Goal: Task Accomplishment & Management: Manage account settings

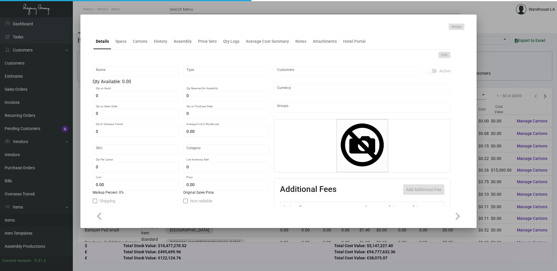
type input "To Go Box CP"
type input "Inventory"
type input "$ 0.00"
type input "1815"
type input "Standard"
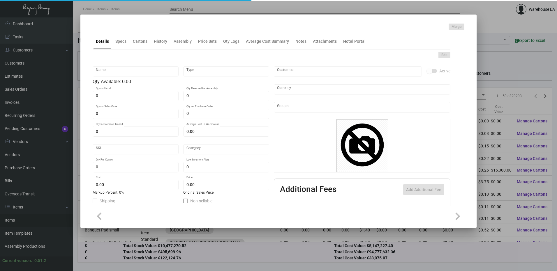
type input "320"
type input "$ 0.89"
type input "$ 1.22"
type textarea "Marriott To Go Box + Insert: Bottom Closed size is 12.25”W x 6.5”H x 7”D + top …"
type textarea "Marriot To Go Box + Insert: Bottom Closed size is 12.25”W x 6.5”H x 7”D + top h…"
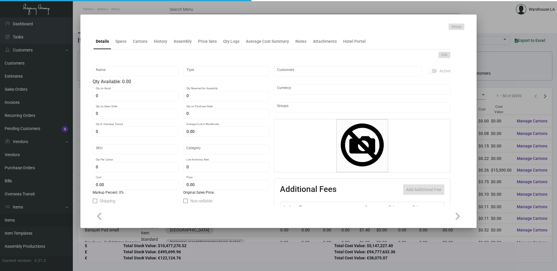
checkbox input "true"
type input "United States Dollar $"
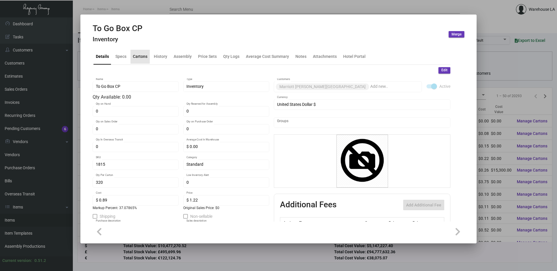
click at [144, 61] on div "Cartons" at bounding box center [139, 57] width 19 height 14
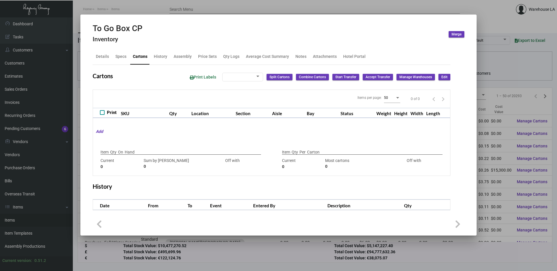
checkbox input "true"
type input "0"
type input "320"
type input "+320"
click at [106, 60] on div "Details" at bounding box center [102, 57] width 18 height 14
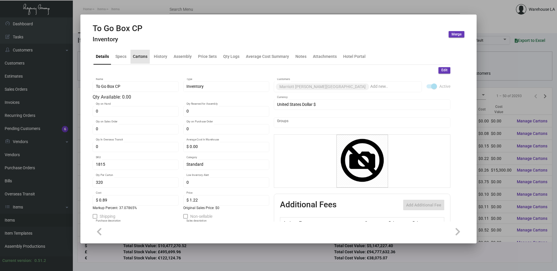
click at [146, 60] on div "Cartons" at bounding box center [139, 57] width 19 height 14
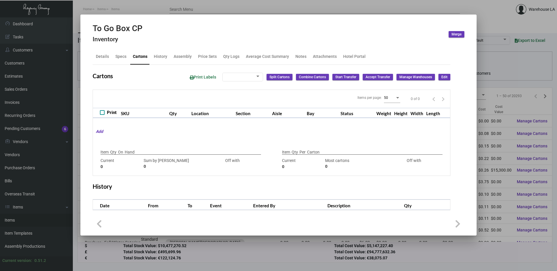
checkbox input "true"
type input "0"
type input "320"
type input "+320"
click at [150, 54] on div "Details Specs Cartons History Assembly Price Sets Qty Logs Average Cost Summary…" at bounding box center [271, 57] width 357 height 16
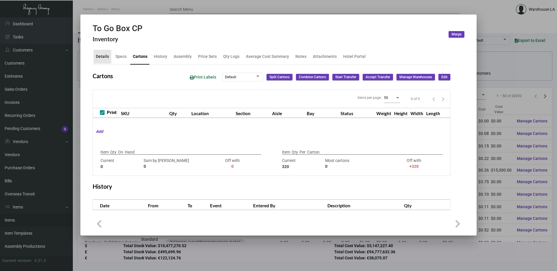
click at [98, 59] on div "Details" at bounding box center [102, 57] width 13 height 6
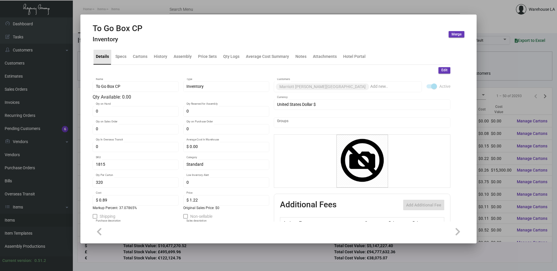
click at [98, 59] on div "Details" at bounding box center [102, 57] width 13 height 6
drag, startPoint x: 135, startPoint y: 55, endPoint x: 140, endPoint y: 54, distance: 5.0
click at [135, 55] on div "Cartons" at bounding box center [140, 57] width 15 height 6
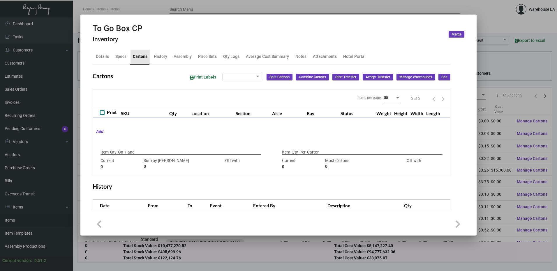
checkbox input "true"
type input "0"
type input "320"
type input "+320"
click at [118, 58] on div "Specs" at bounding box center [120, 57] width 11 height 6
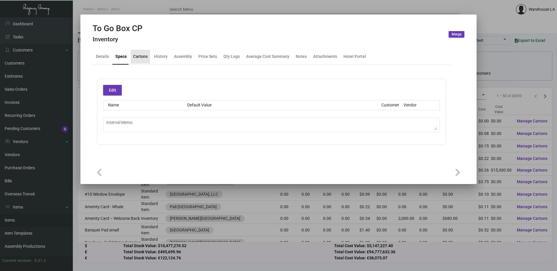
click at [140, 60] on div "Cartons" at bounding box center [140, 57] width 19 height 14
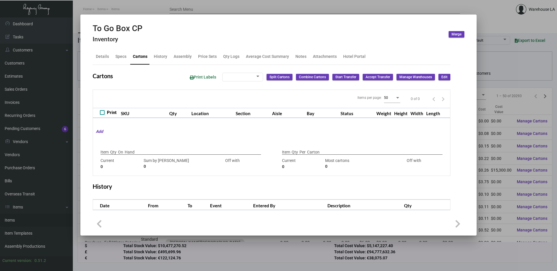
checkbox input "true"
type input "0"
type input "320"
type input "+320"
click at [99, 62] on div "Details" at bounding box center [102, 57] width 18 height 14
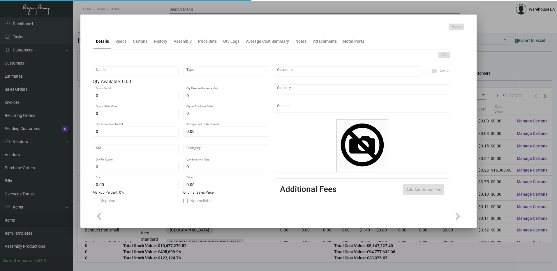
type input "Laundry Bag - [GEOGRAPHIC_DATA]"
type input "Inventory"
type input "250"
type input "$ 0.00"
type input "78355-Laundry Bag-52"
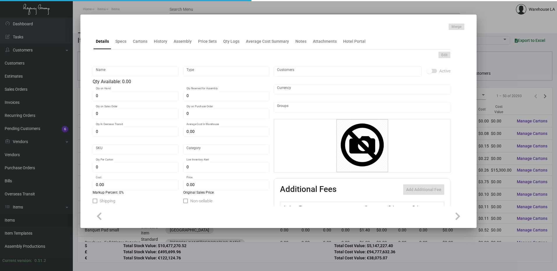
type input "Standard"
type input "1,000"
type input "$ 0.39"
type input "$ 0.595"
checkbox input "true"
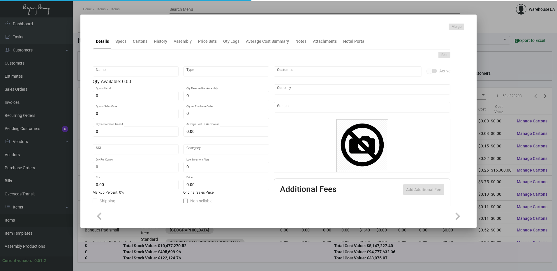
checkbox input "true"
type input "United States Dollar $"
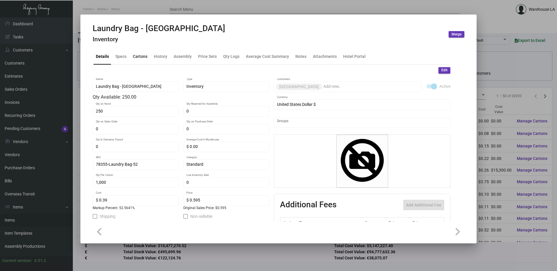
click at [144, 54] on div "Cartons" at bounding box center [140, 57] width 15 height 6
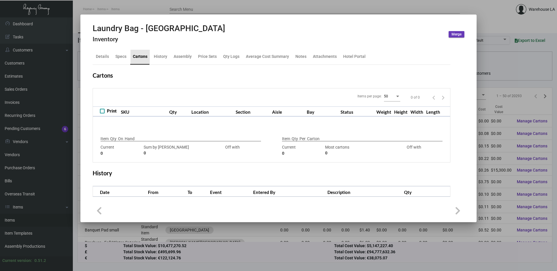
checkbox input "true"
type input "250"
type input "0"
type input "1,000"
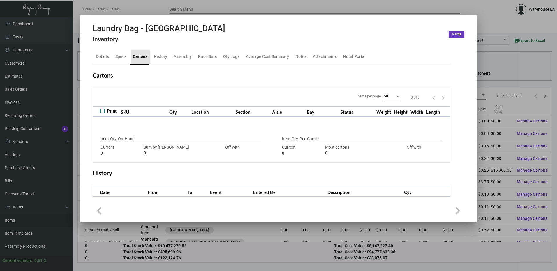
type input "250"
type input "+750"
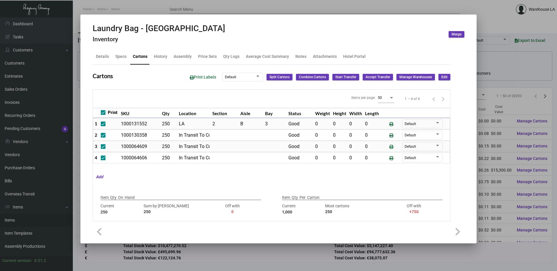
click at [433, 76] on div "Print Labels Default Split Cartons Combine Cartons Start Transfer Accept Transf…" at bounding box center [317, 77] width 265 height 11
click at [441, 76] on span "Edit" at bounding box center [444, 77] width 6 height 5
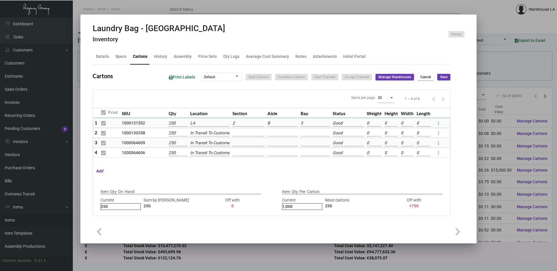
click at [308, 121] on input "3" at bounding box center [314, 123] width 29 height 6
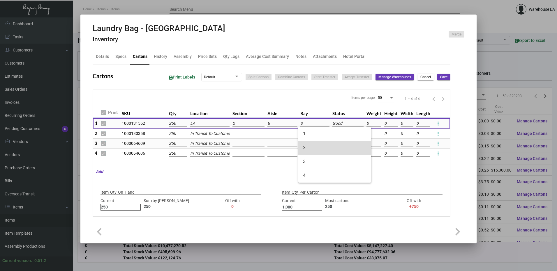
click at [307, 151] on span "2" at bounding box center [334, 148] width 63 height 14
type input "2"
click at [440, 77] on span "Save" at bounding box center [443, 77] width 7 height 5
checkbox input "false"
type input "0"
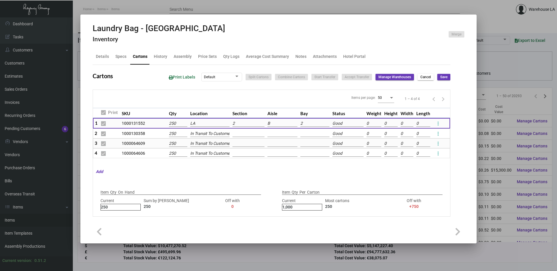
checkbox input "false"
type input "0"
checkbox input "false"
type input "0"
checkbox input "false"
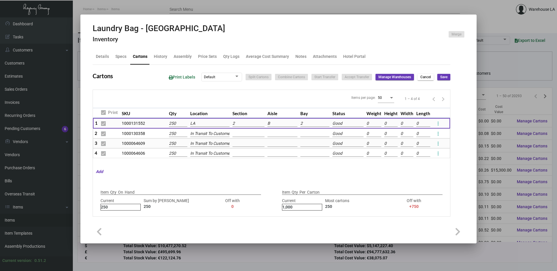
type input "0"
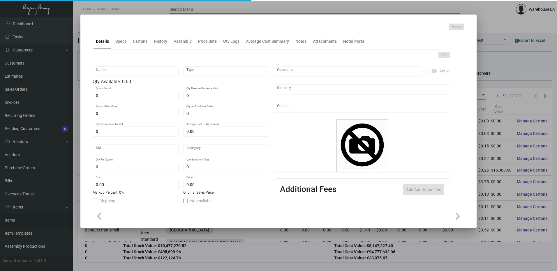
type input "Napkins - Westwood"
type input "Inventory"
type input "9,000"
type input "$ 0.02678"
type input "Standard"
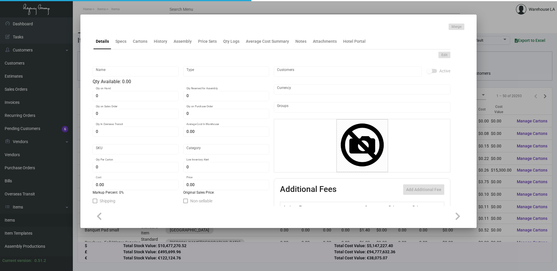
type input "$ 0.02678"
type input "$ 0.04733"
checkbox input "true"
type input "United States Dollar $"
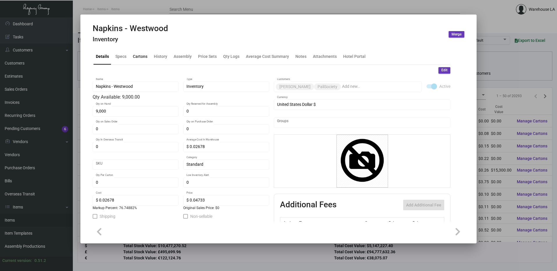
click at [142, 59] on div "Cartons" at bounding box center [140, 57] width 15 height 6
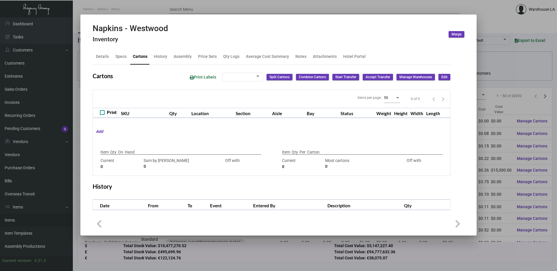
checkbox input "true"
type input "9,000"
type input "9000"
type input "0"
type input "3000"
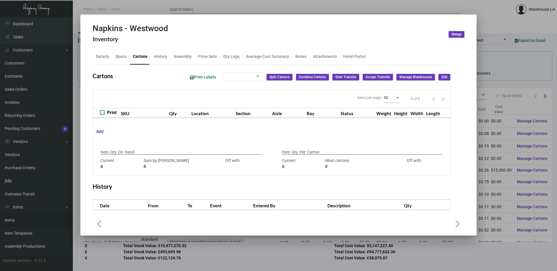
type input "-3000"
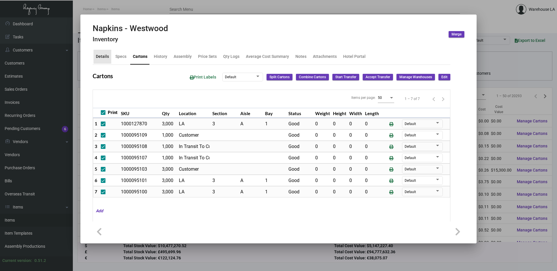
click at [106, 58] on div "Details" at bounding box center [102, 57] width 13 height 6
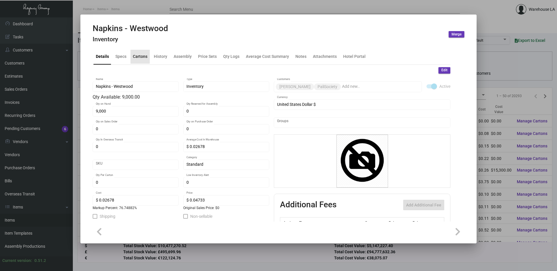
click at [146, 60] on div "Cartons" at bounding box center [139, 57] width 19 height 14
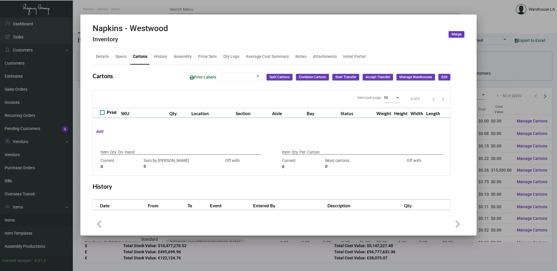
checkbox input "true"
type input "9,000"
type input "9000"
type input "0"
type input "3000"
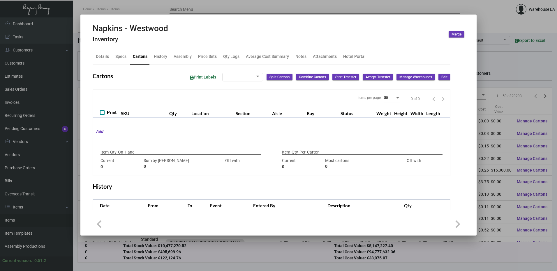
type input "-3000"
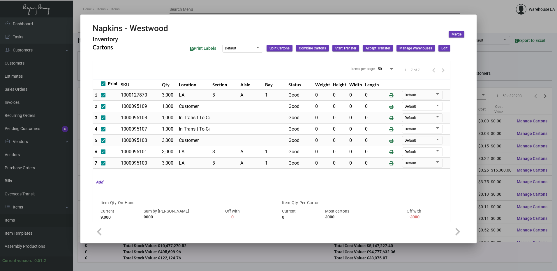
scroll to position [29, 0]
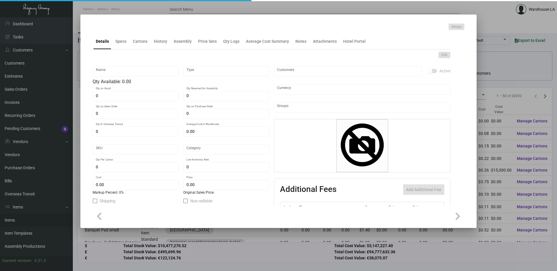
type input "To Go Box CP"
type input "Inventory"
type input "$ 0.00"
type input "1815"
type input "Standard"
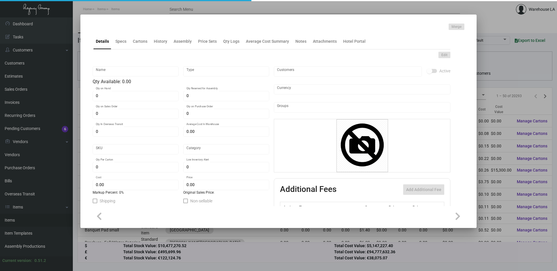
type input "320"
type input "$ 0.89"
type input "$ 1.22"
type textarea "Marriott To Go Box + Insert: Bottom Closed size is 12.25”W x 6.5”H x 7”D + top …"
type textarea "Marriot To Go Box + Insert: Bottom Closed size is 12.25”W x 6.5”H x 7”D + top h…"
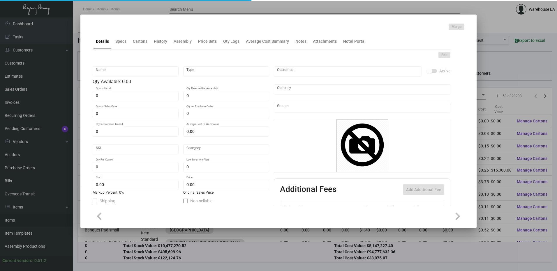
checkbox input "true"
type input "United States Dollar $"
